Goal: Information Seeking & Learning: Learn about a topic

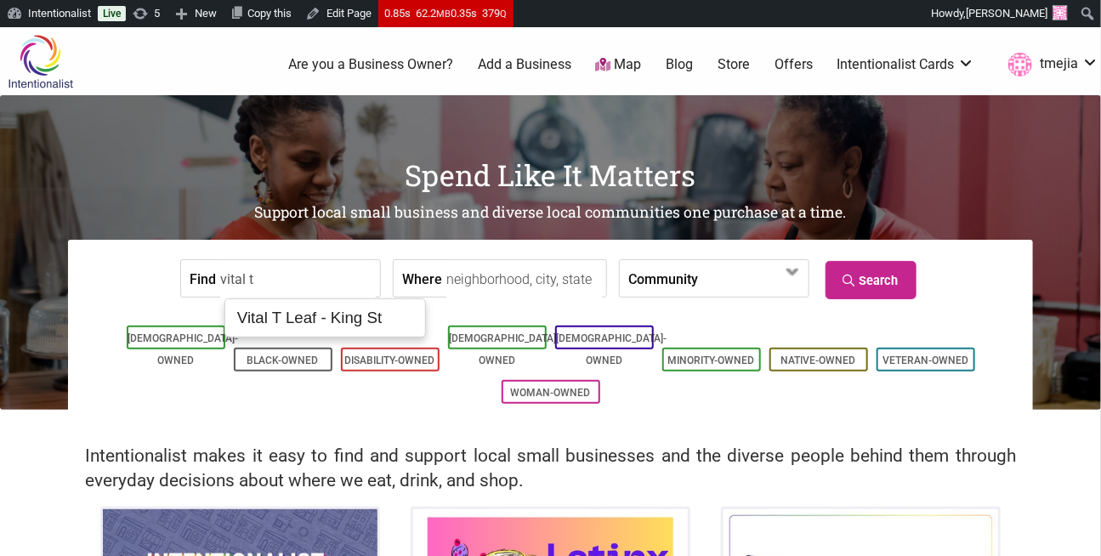
type input "Vital T Leaf - King St"
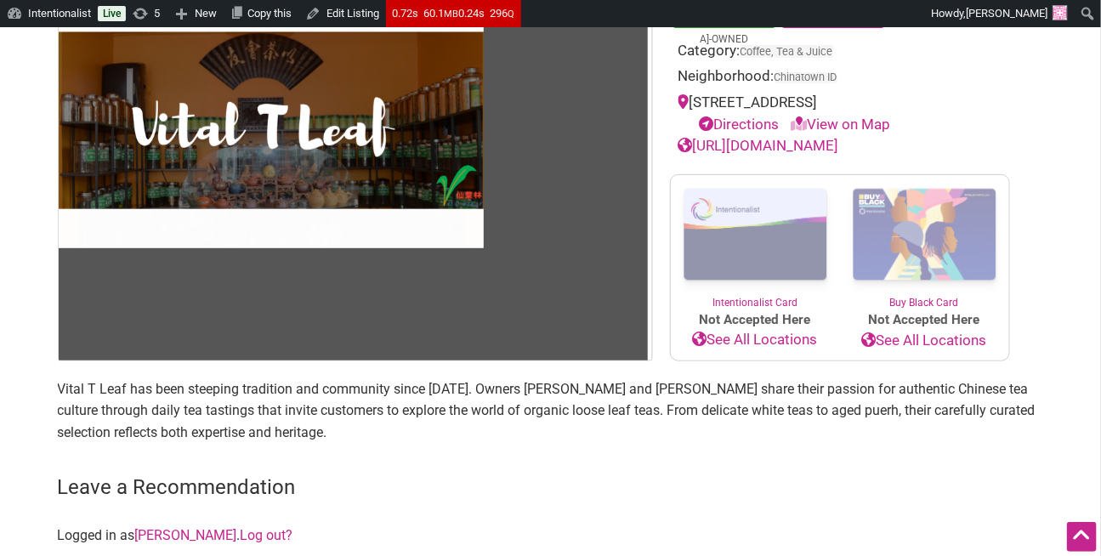
scroll to position [278, 0]
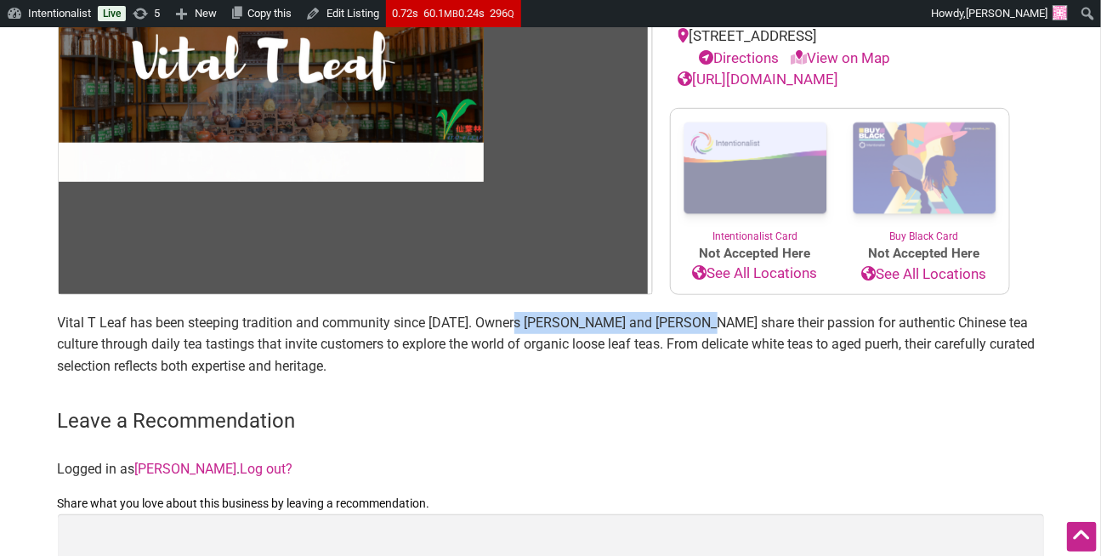
drag, startPoint x: 519, startPoint y: 323, endPoint x: 701, endPoint y: 324, distance: 181.9
click at [701, 324] on p "Vital T Leaf has been steeping tradition and community since 2011. Owners Wei T…" at bounding box center [551, 344] width 986 height 65
copy p "Wei T Chen and Jia-Lan Huang"
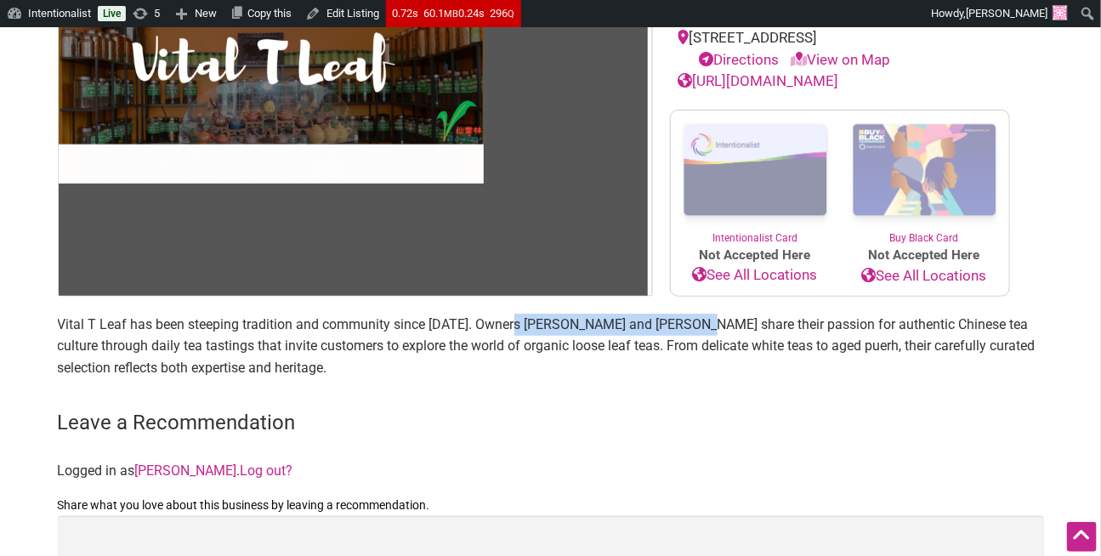
scroll to position [0, 0]
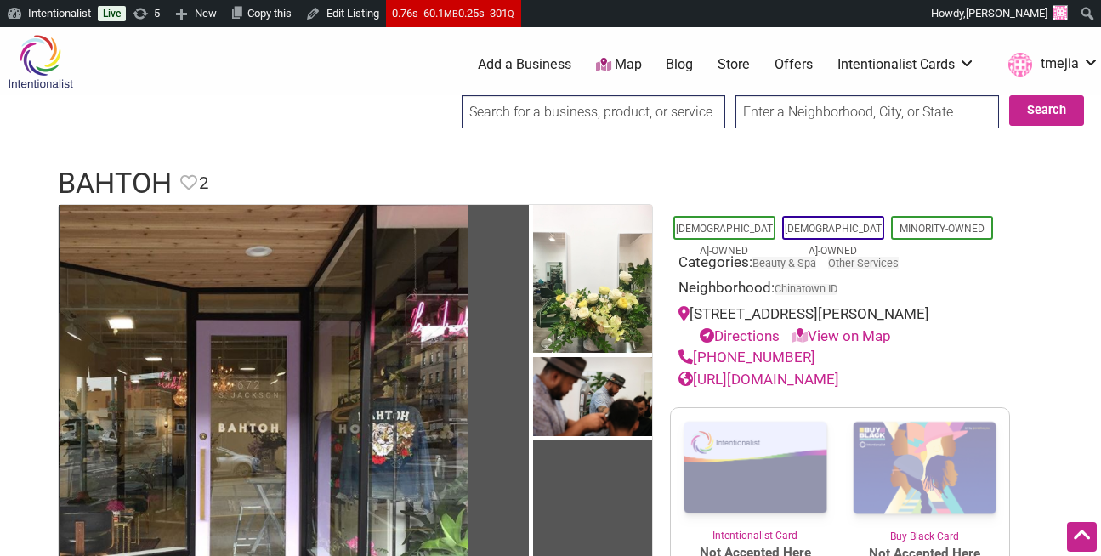
scroll to position [194, 0]
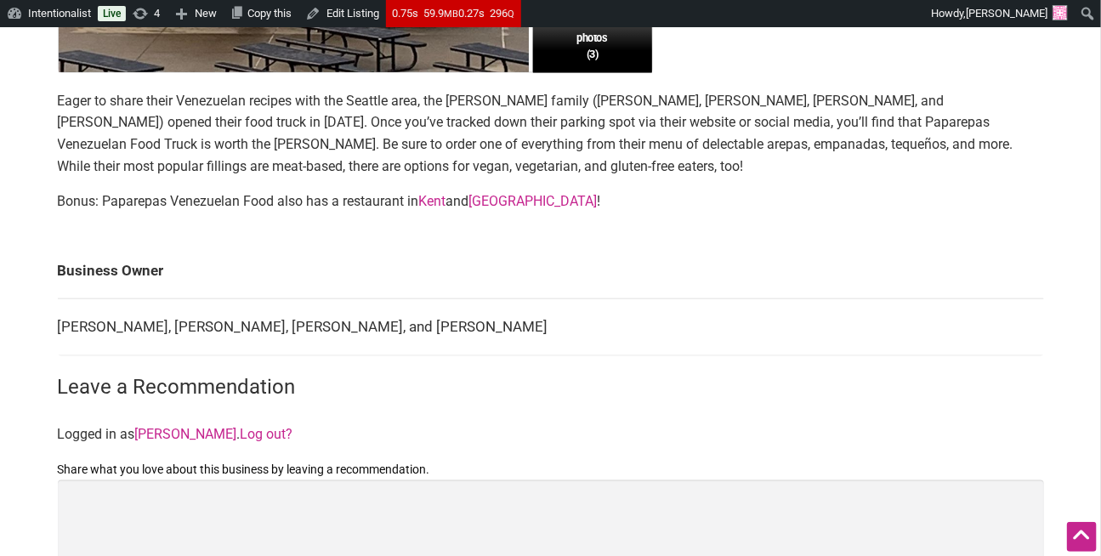
scroll to position [603, 0]
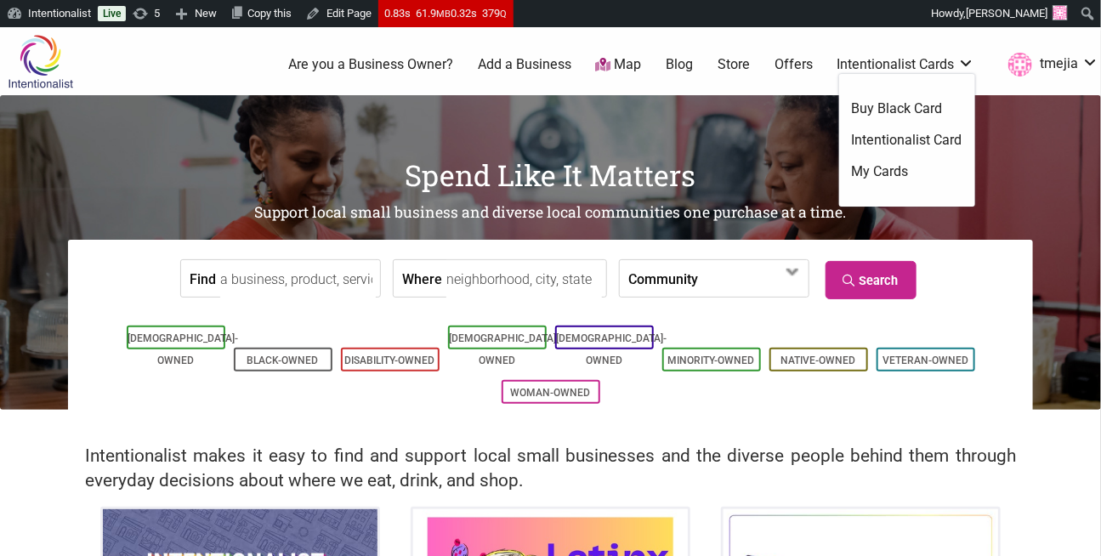
click at [948, 67] on link "Intentionalist Cards" at bounding box center [906, 64] width 138 height 19
click at [922, 137] on link "Intentionalist Card" at bounding box center [907, 140] width 111 height 19
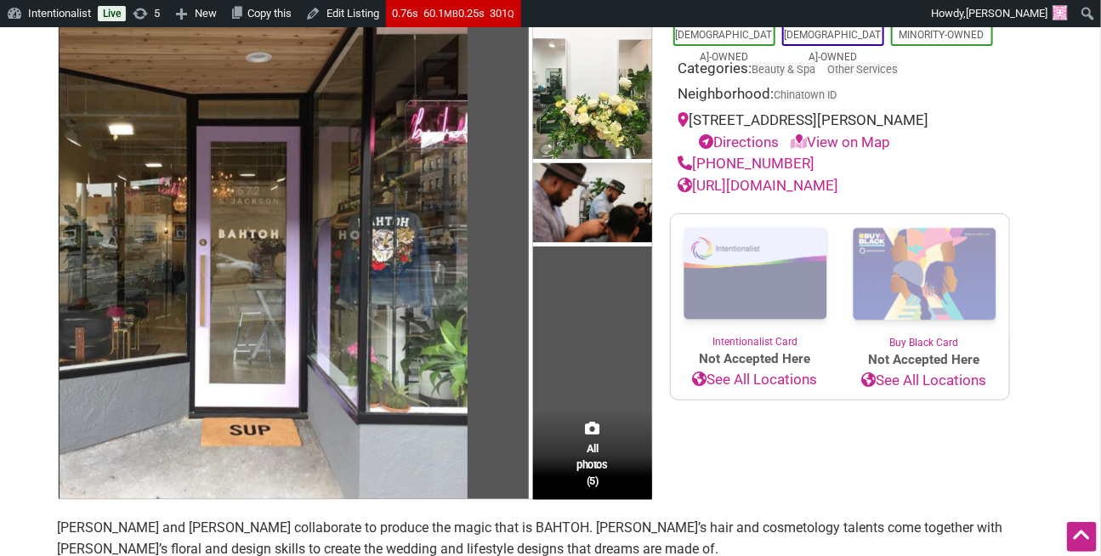
scroll to position [194, 0]
